Goal: Complete application form

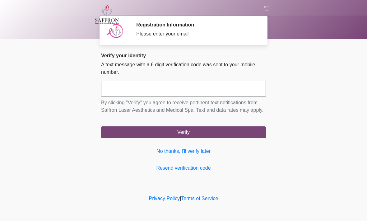
click at [214, 88] on input "text" at bounding box center [183, 89] width 165 height 16
type input "******"
click at [219, 138] on button "Verify" at bounding box center [183, 132] width 165 height 12
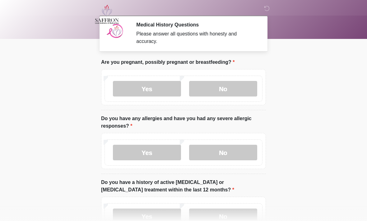
click at [231, 88] on label "No" at bounding box center [223, 89] width 68 height 16
click at [231, 151] on label "No" at bounding box center [223, 153] width 68 height 16
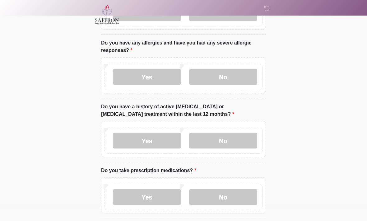
scroll to position [77, 0]
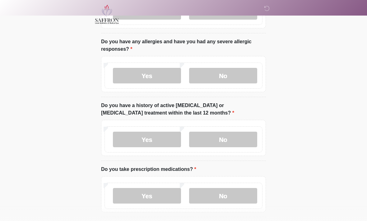
click at [232, 139] on label "No" at bounding box center [223, 140] width 68 height 16
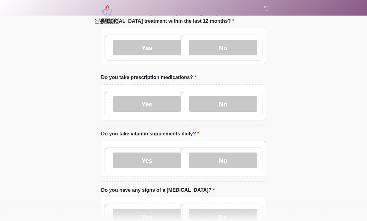
scroll to position [170, 0]
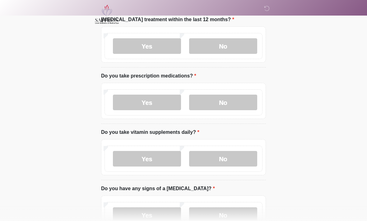
click at [229, 101] on label "No" at bounding box center [223, 103] width 68 height 16
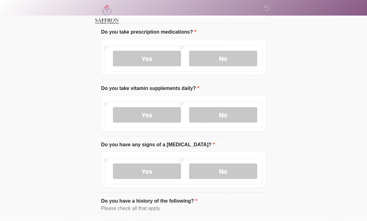
scroll to position [220, 0]
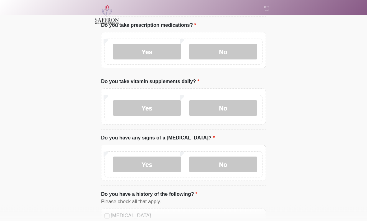
click at [163, 109] on label "Yes" at bounding box center [147, 108] width 68 height 16
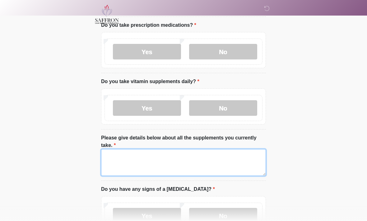
click at [209, 166] on textarea "Please give details below about all the supplements you currently take." at bounding box center [183, 162] width 165 height 27
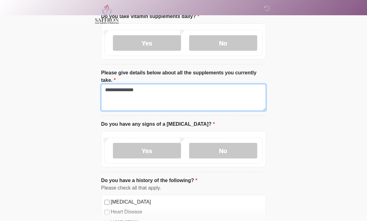
scroll to position [285, 0]
type textarea "**********"
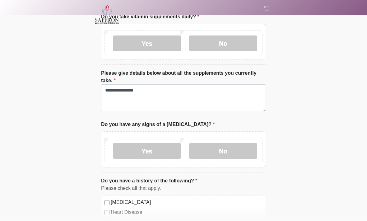
click at [230, 150] on label "No" at bounding box center [223, 151] width 68 height 16
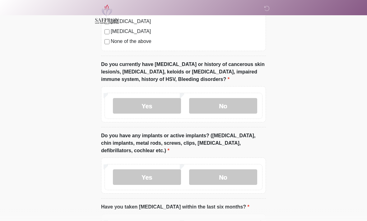
scroll to position [557, 0]
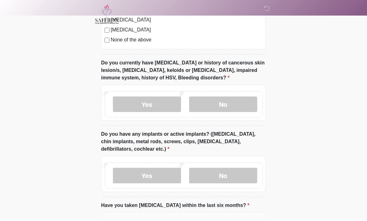
click at [235, 104] on label "No" at bounding box center [223, 104] width 68 height 16
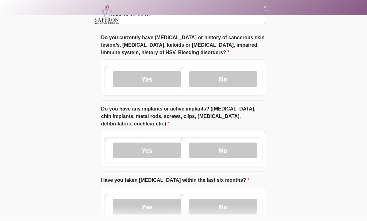
scroll to position [584, 0]
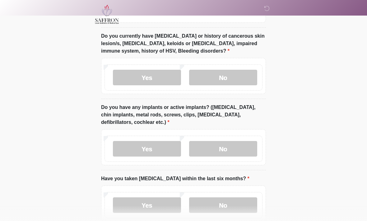
click at [160, 147] on label "Yes" at bounding box center [147, 149] width 68 height 16
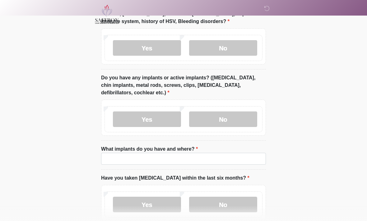
scroll to position [615, 0]
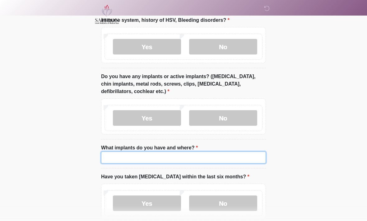
click at [197, 159] on input "What implants do you have and where?" at bounding box center [183, 157] width 165 height 12
type input "******"
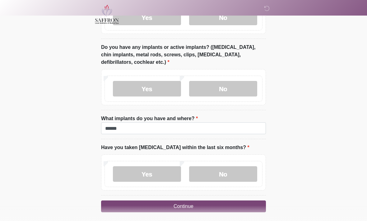
scroll to position [647, 0]
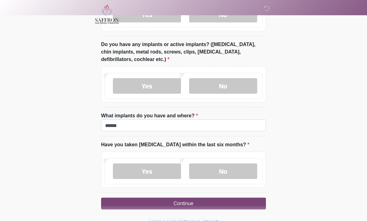
click at [234, 172] on label "No" at bounding box center [223, 172] width 68 height 16
click at [204, 203] on button "Continue" at bounding box center [183, 204] width 165 height 12
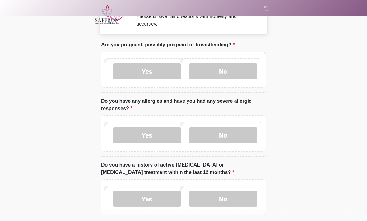
scroll to position [0, 0]
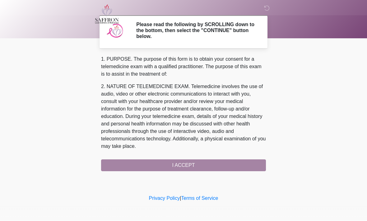
click at [208, 165] on div "1. PURPOSE. The purpose of this form is to obtain your consent for a telemedici…" at bounding box center [183, 114] width 165 height 116
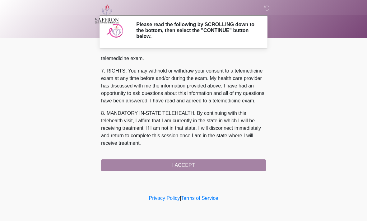
scroll to position [279, 0]
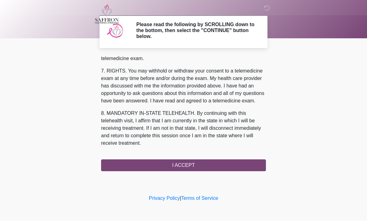
click at [207, 165] on button "I ACCEPT" at bounding box center [183, 166] width 165 height 12
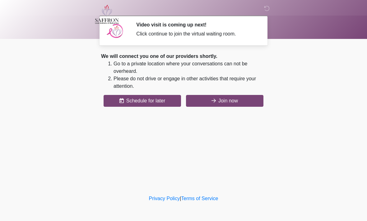
click at [230, 104] on button "Join now" at bounding box center [224, 101] width 77 height 12
